Goal: Find contact information

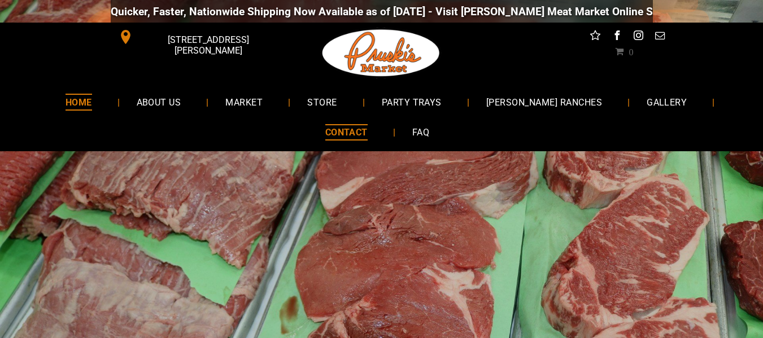
click at [336, 132] on span "CONTACT" at bounding box center [346, 132] width 42 height 16
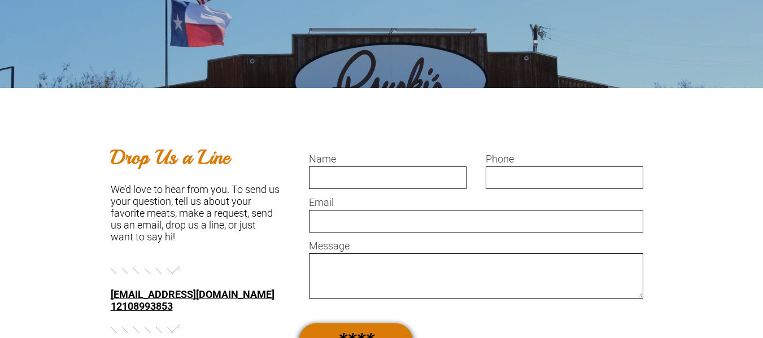
click at [427, 143] on form "Name Phone Email Message ****" at bounding box center [477, 258] width 354 height 238
